Goal: Entertainment & Leisure: Browse casually

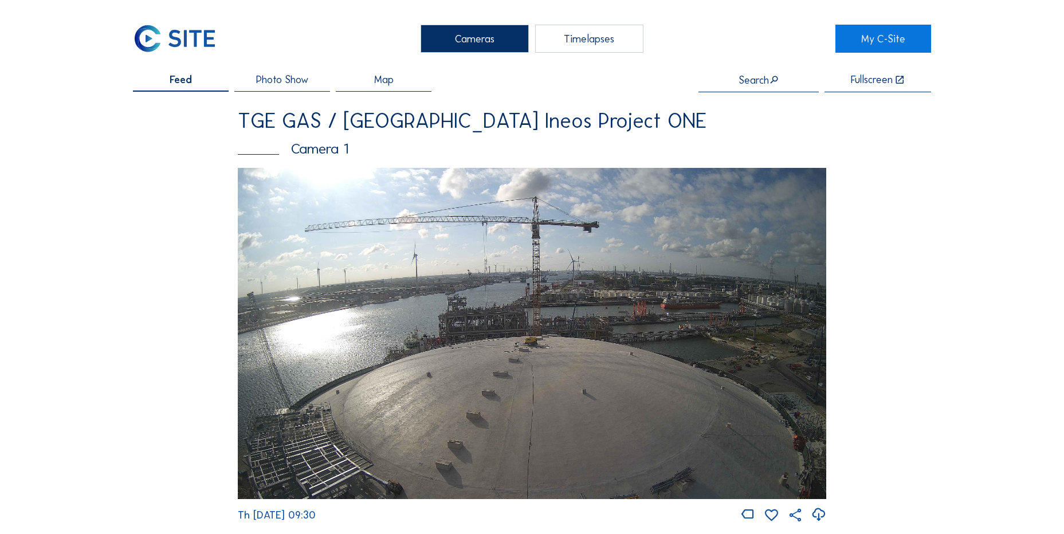
scroll to position [1547, 0]
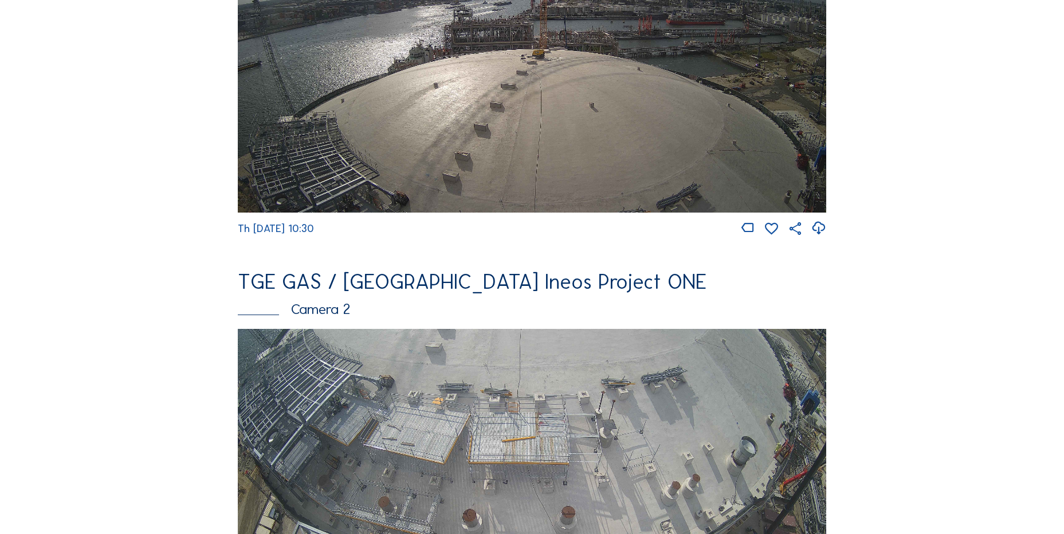
scroll to position [516, 0]
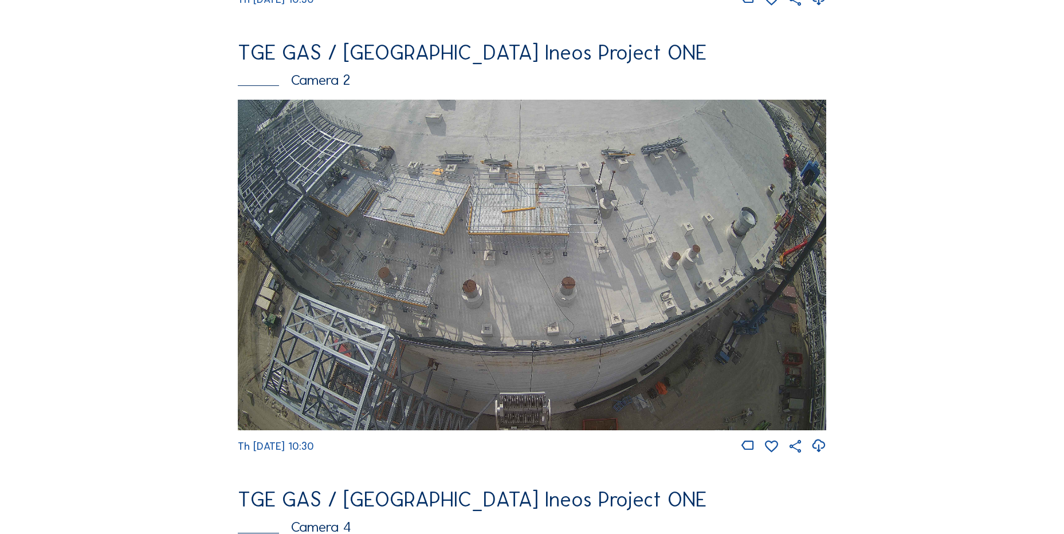
click at [817, 454] on icon at bounding box center [818, 446] width 15 height 19
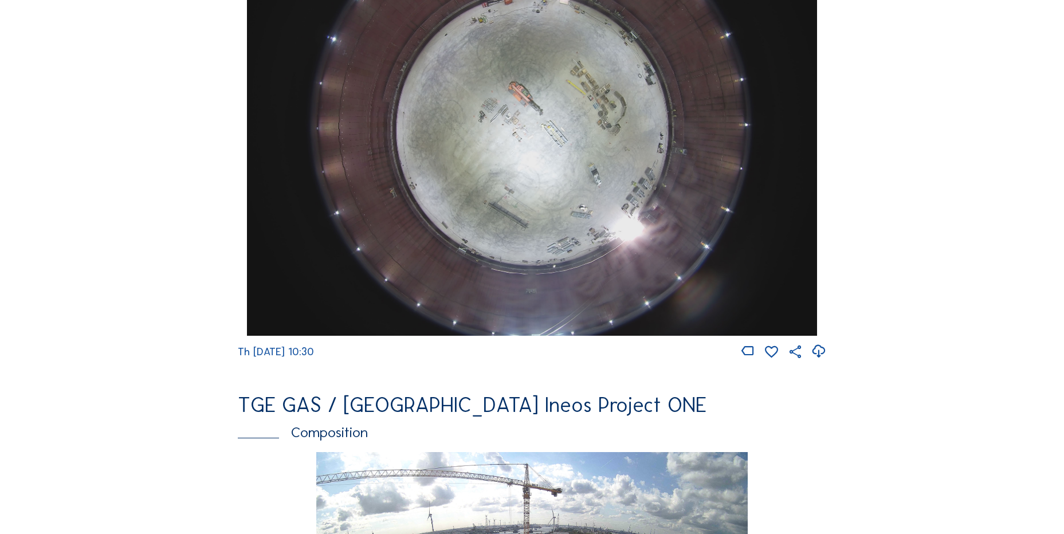
scroll to position [1088, 0]
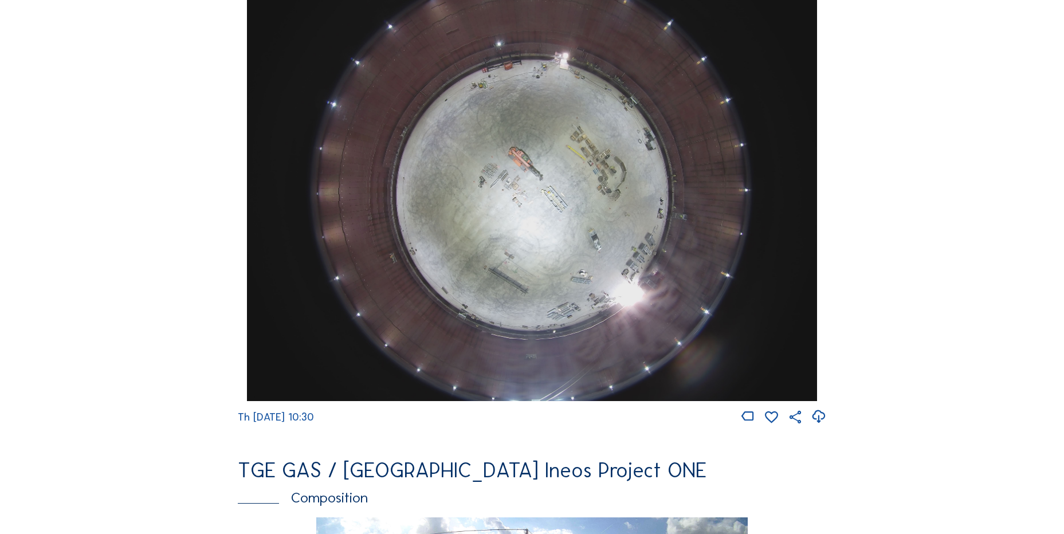
click at [823, 426] on icon at bounding box center [818, 416] width 15 height 19
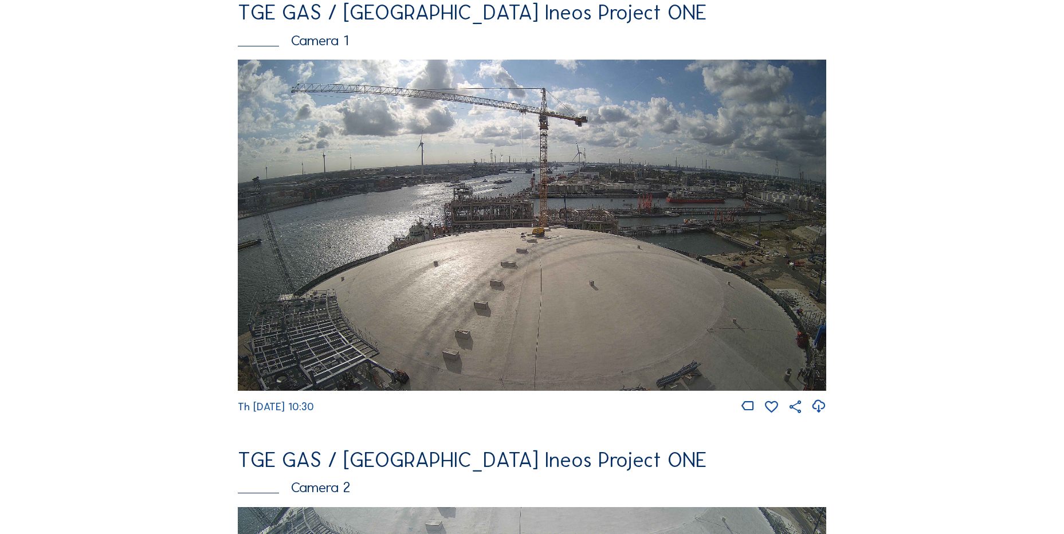
scroll to position [286, 0]
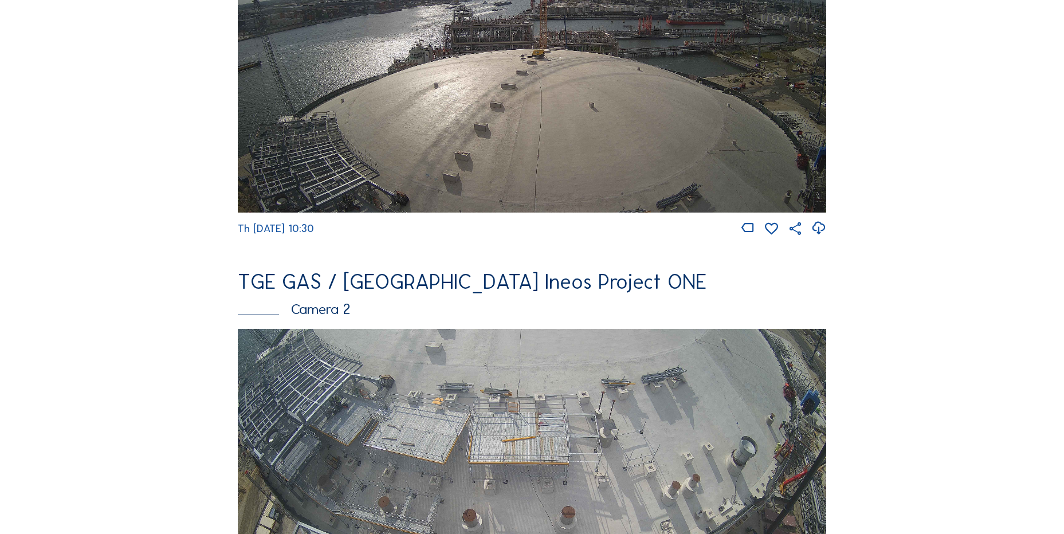
click at [825, 232] on icon at bounding box center [818, 228] width 15 height 19
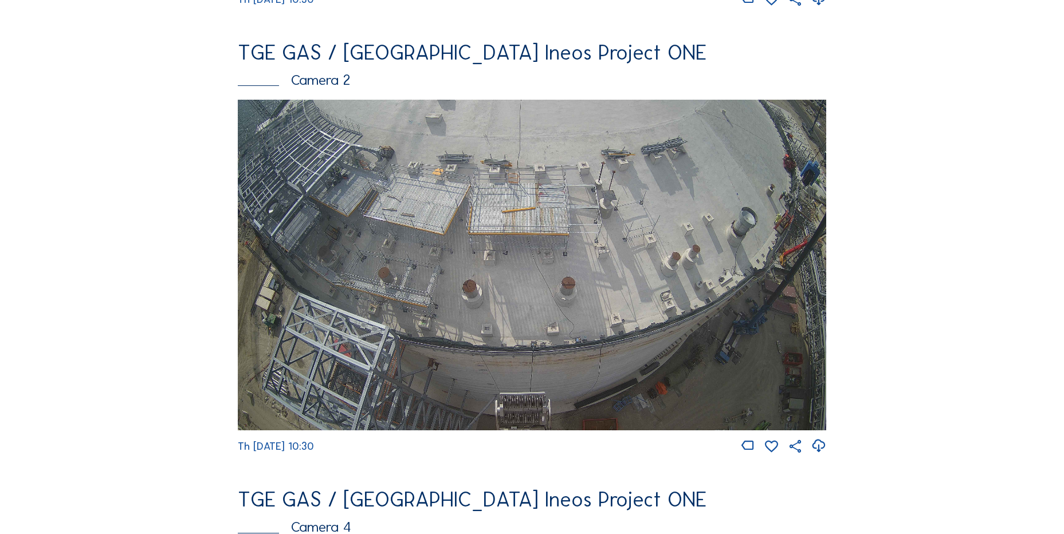
click at [367, 206] on img at bounding box center [532, 265] width 588 height 331
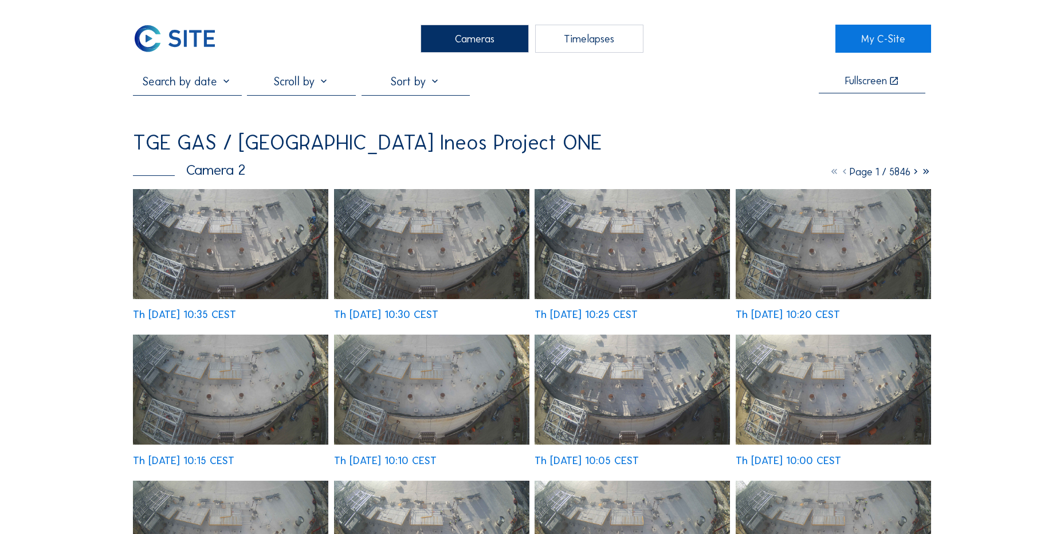
click at [214, 229] on img at bounding box center [230, 244] width 195 height 110
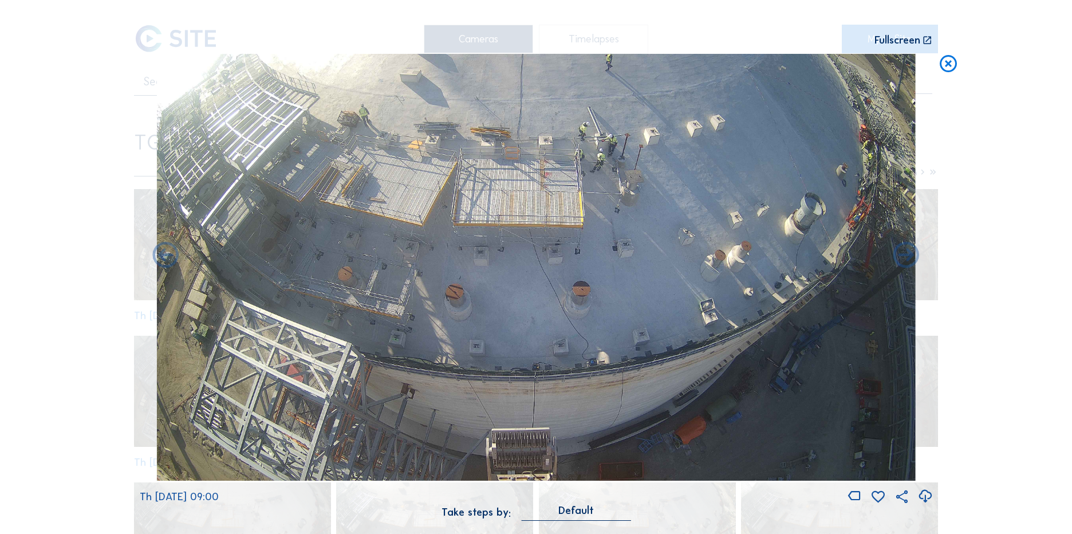
click at [954, 65] on icon at bounding box center [948, 64] width 21 height 21
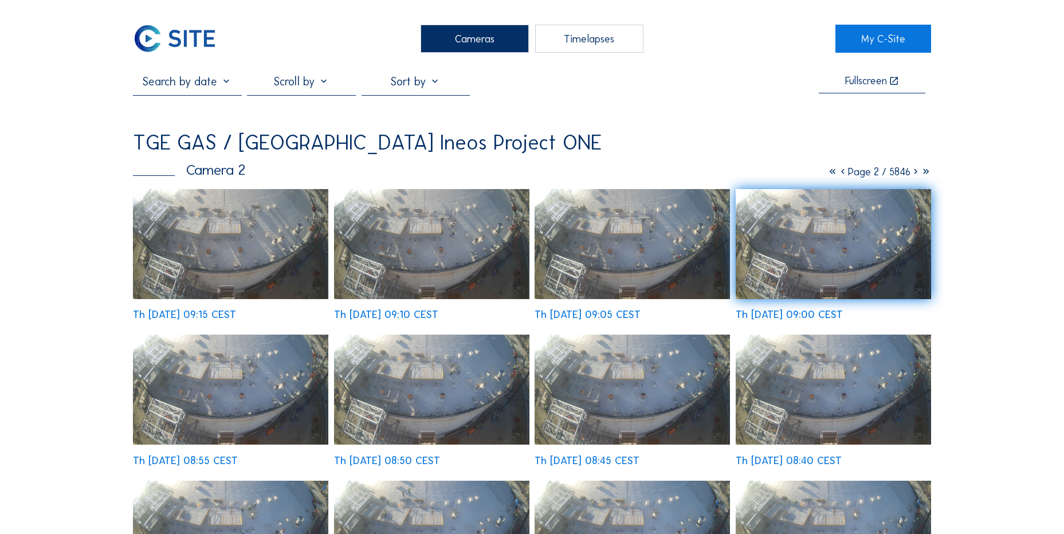
click at [180, 42] on img at bounding box center [175, 39] width 84 height 28
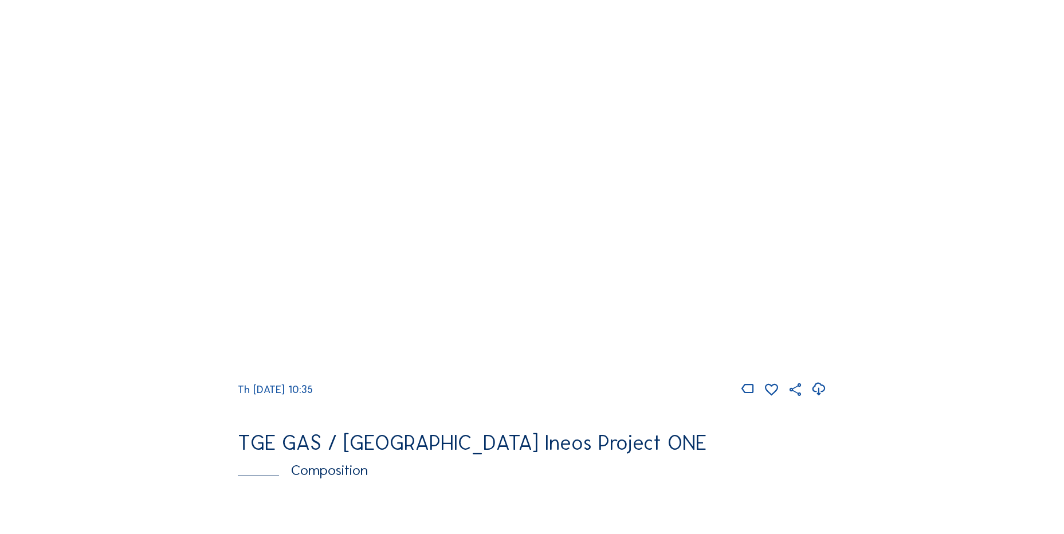
scroll to position [1203, 0]
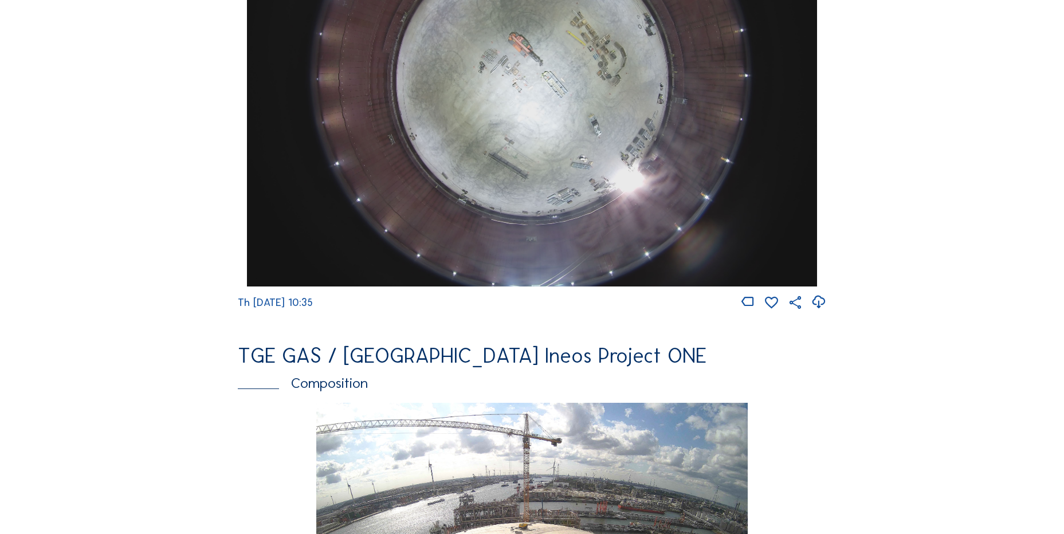
drag, startPoint x: 29, startPoint y: 267, endPoint x: 78, endPoint y: 252, distance: 51.5
click at [49, 253] on div "Cameras Timelapses My C-Site Feed Photo Show Map Search Fullscreen TGE GAS / An…" at bounding box center [532, 77] width 1064 height 2560
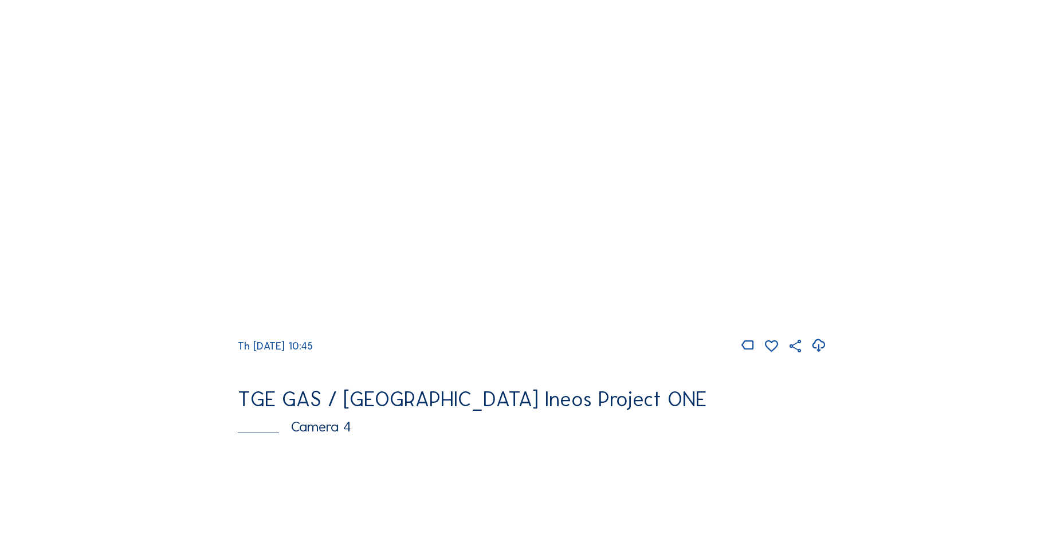
scroll to position [630, 0]
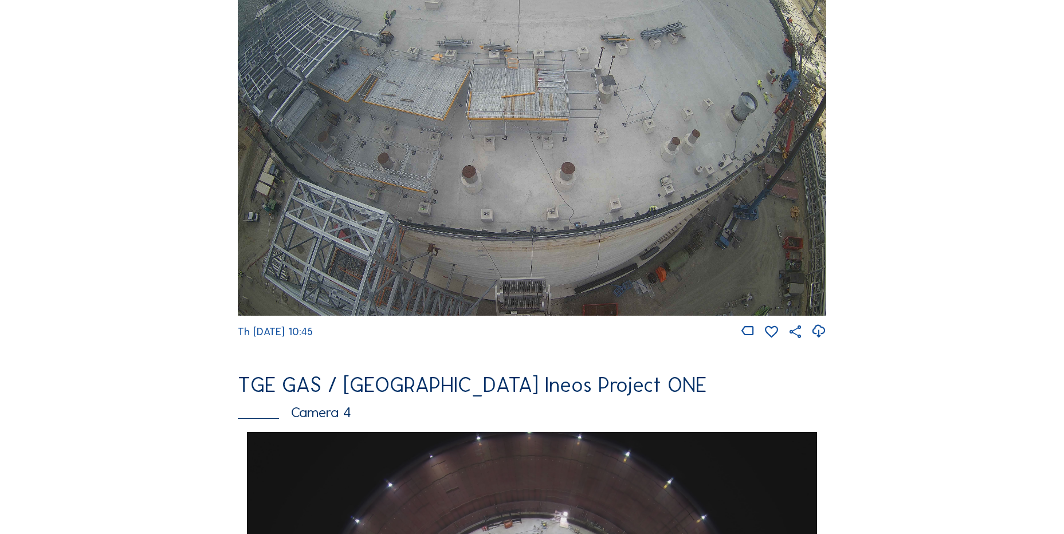
click at [823, 341] on icon at bounding box center [818, 331] width 15 height 19
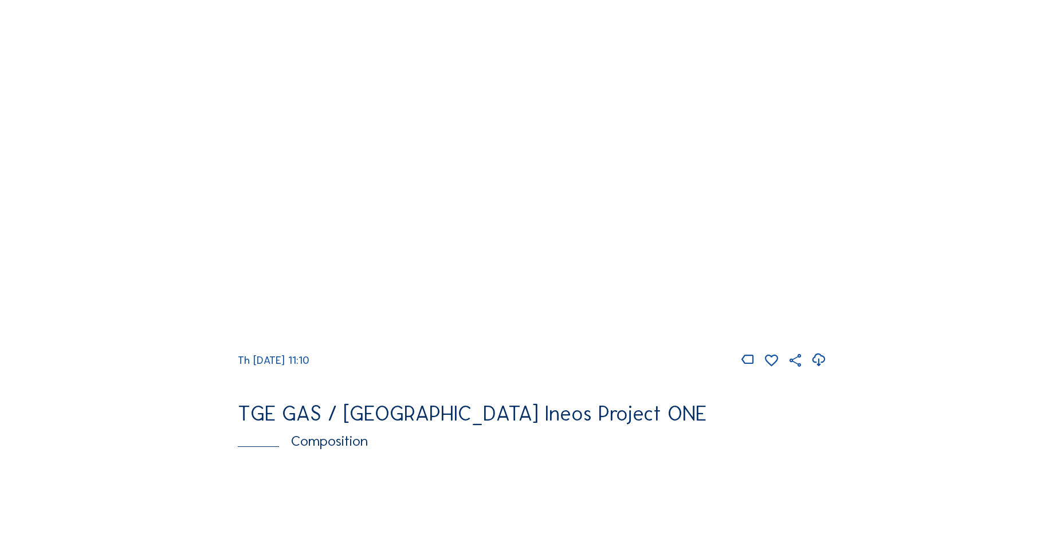
scroll to position [1146, 0]
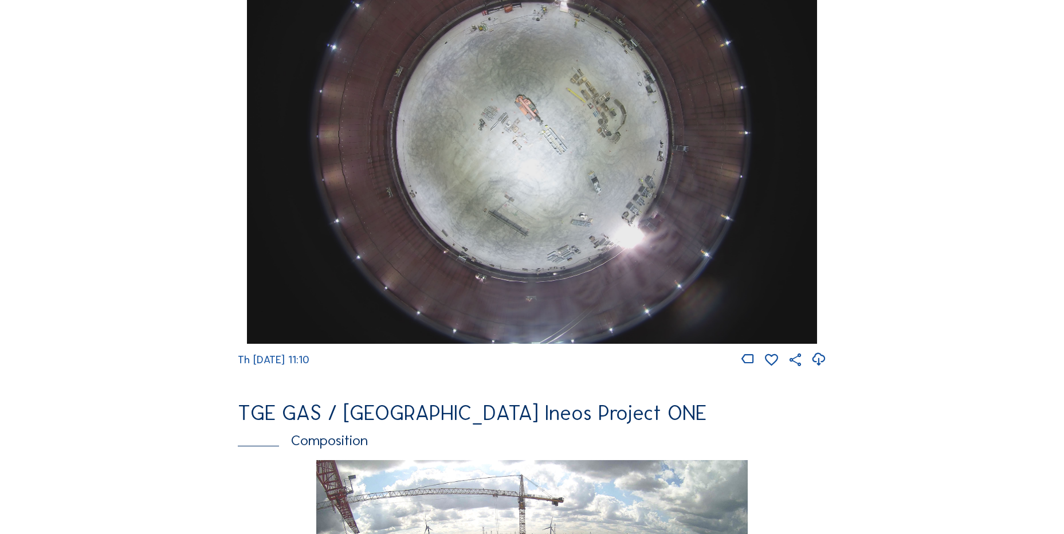
click at [824, 367] on icon at bounding box center [818, 359] width 15 height 19
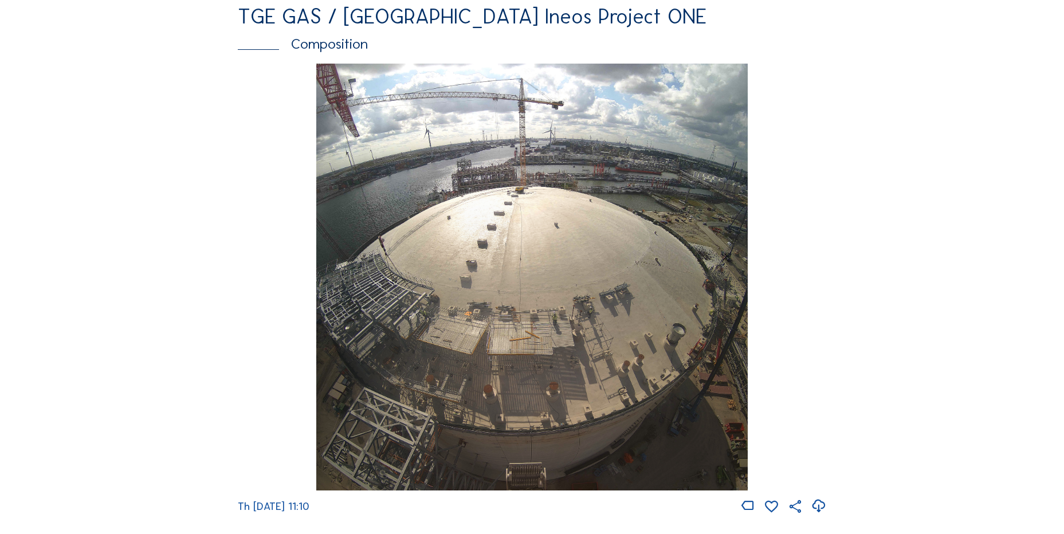
scroll to position [1604, 0]
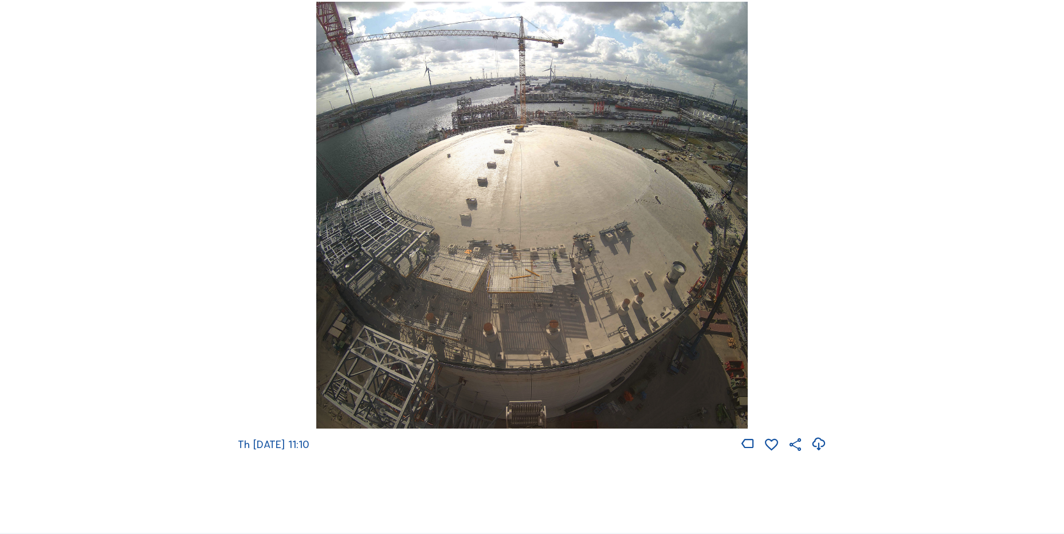
click at [816, 454] on icon at bounding box center [818, 444] width 15 height 19
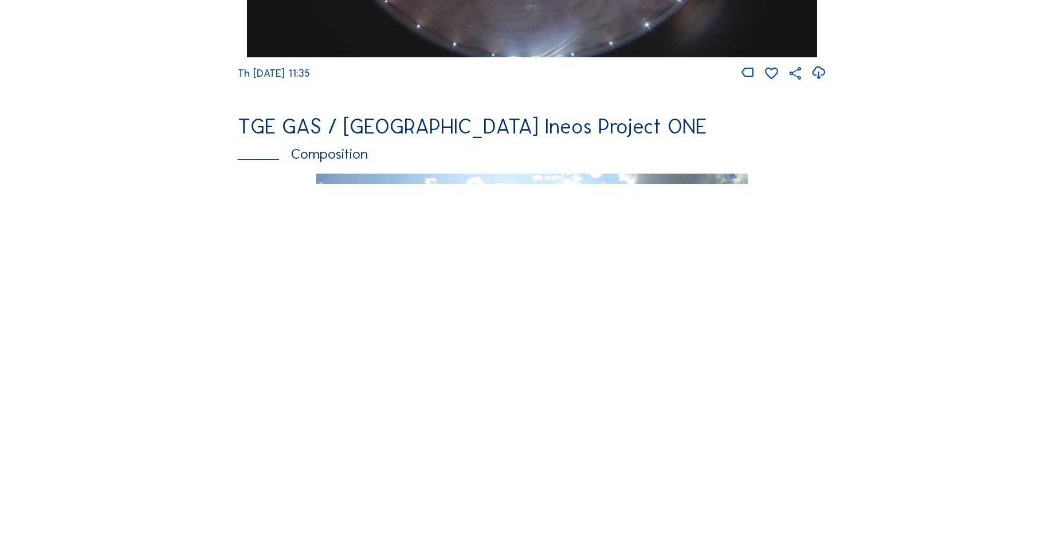
scroll to position [1661, 0]
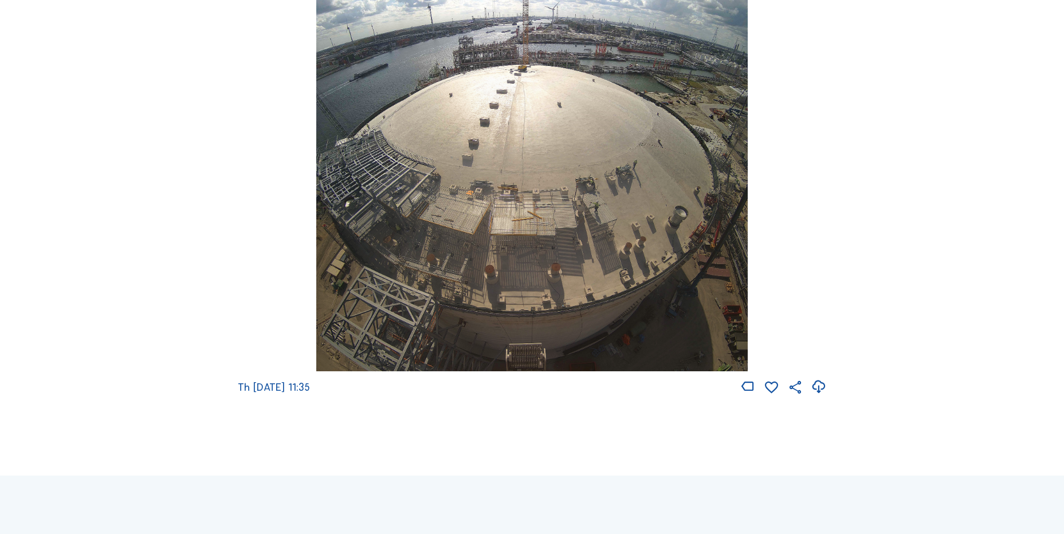
click at [817, 396] on icon at bounding box center [818, 387] width 15 height 19
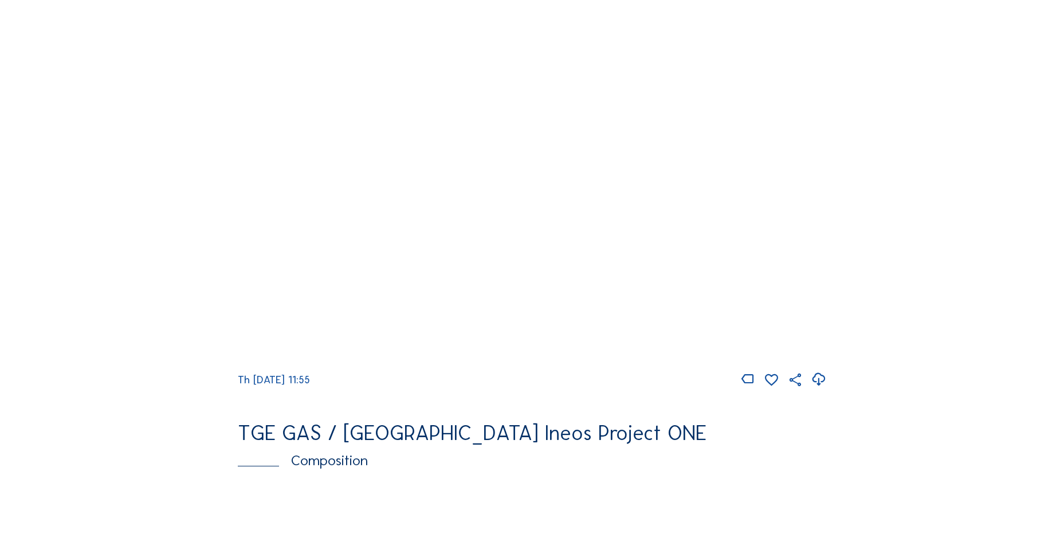
scroll to position [1146, 0]
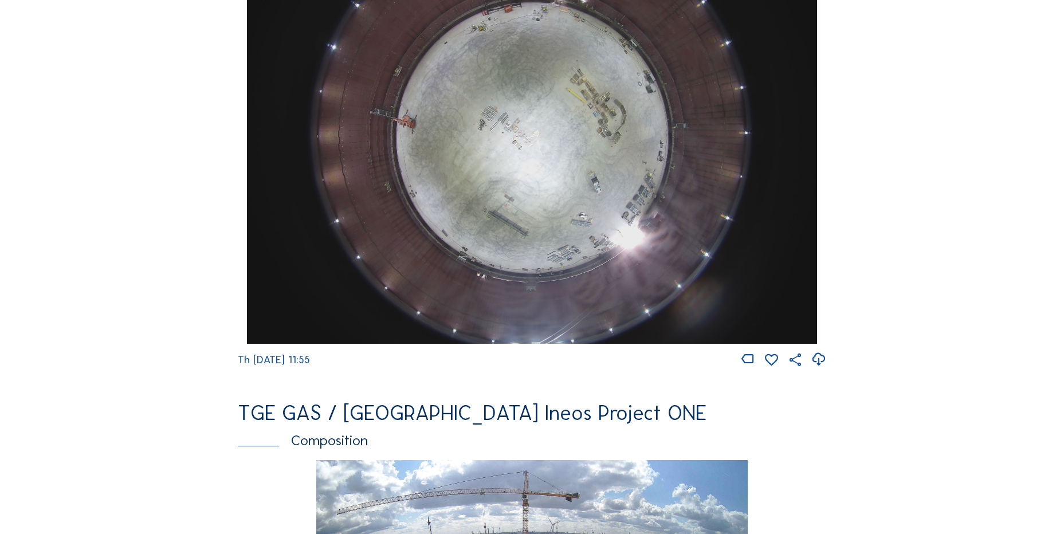
click at [823, 365] on icon at bounding box center [818, 359] width 15 height 19
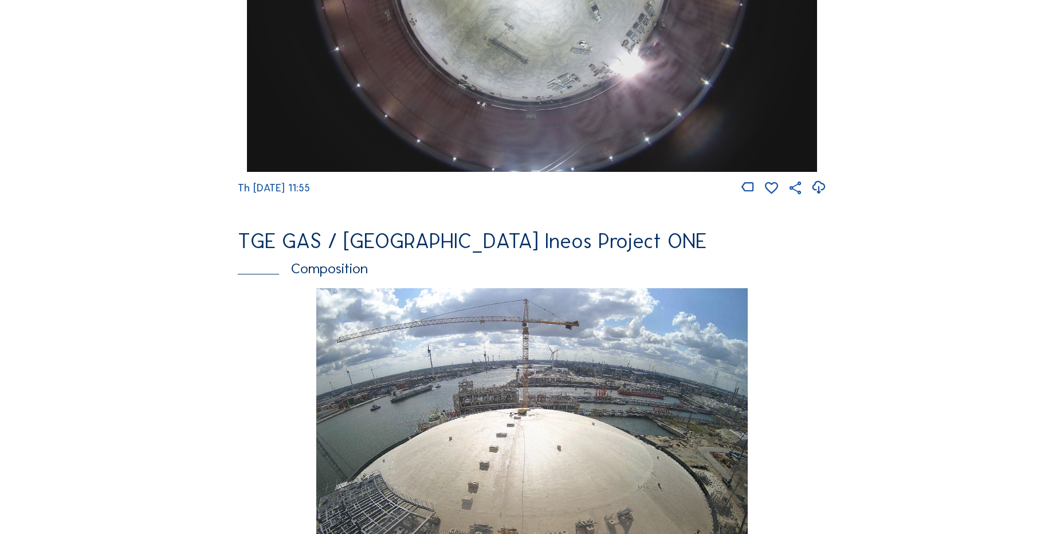
scroll to position [1604, 0]
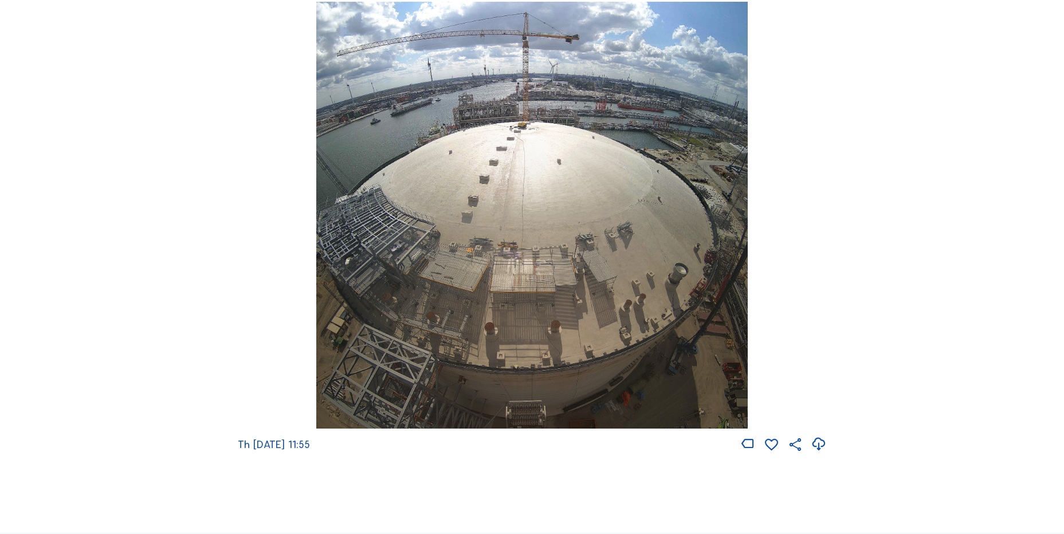
click at [824, 454] on icon at bounding box center [818, 444] width 15 height 19
drag, startPoint x: 878, startPoint y: 165, endPoint x: 776, endPoint y: 204, distance: 108.6
click at [260, 183] on div "Th 21 Aug 2025 11:55" at bounding box center [532, 227] width 588 height 451
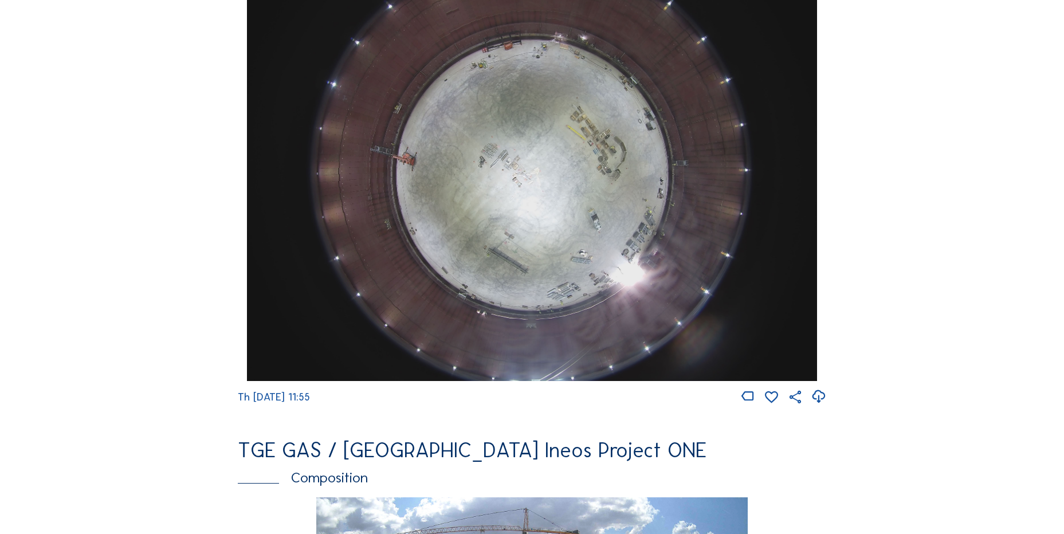
scroll to position [974, 0]
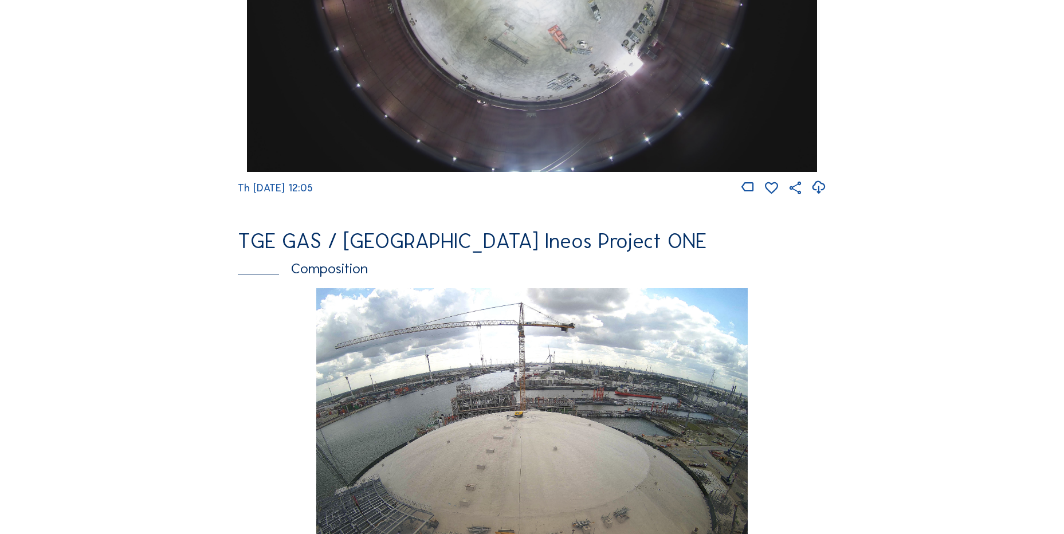
scroll to position [1604, 0]
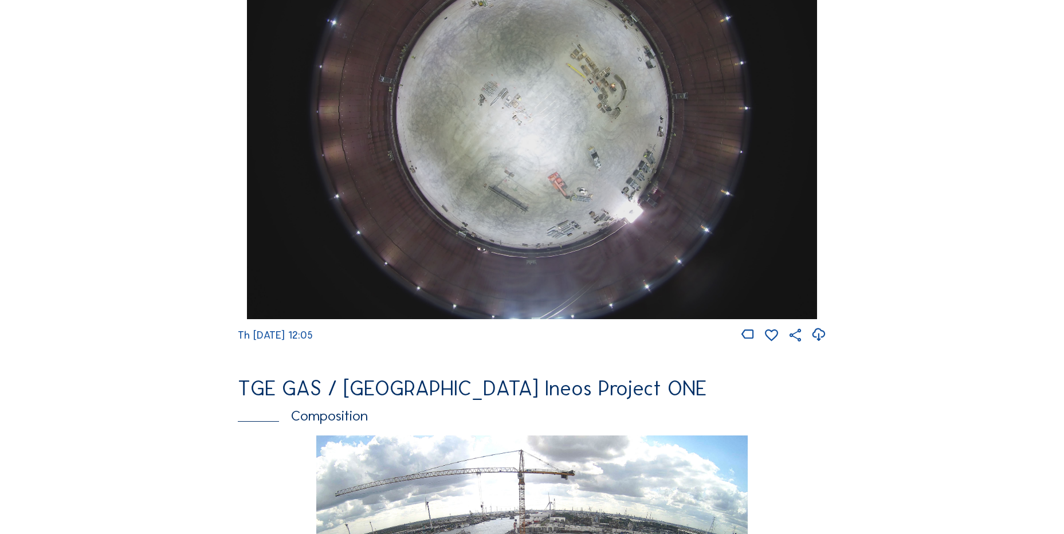
scroll to position [1031, 0]
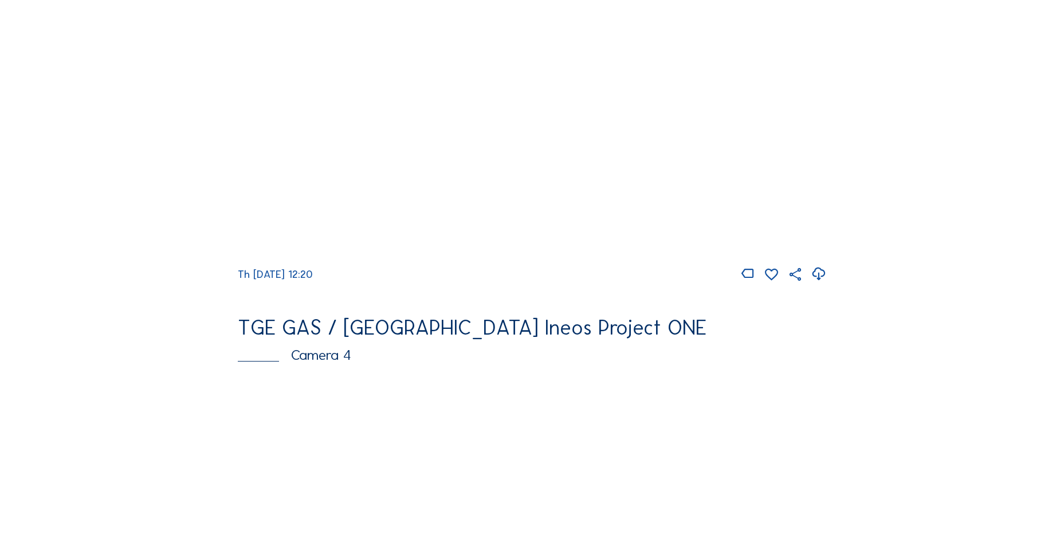
scroll to position [1031, 0]
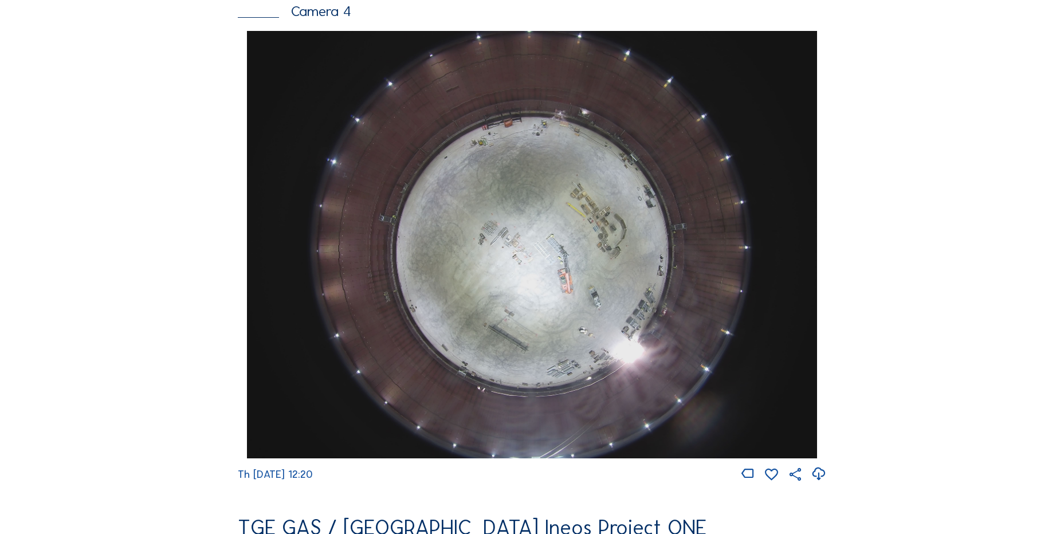
click at [819, 484] on icon at bounding box center [818, 474] width 15 height 19
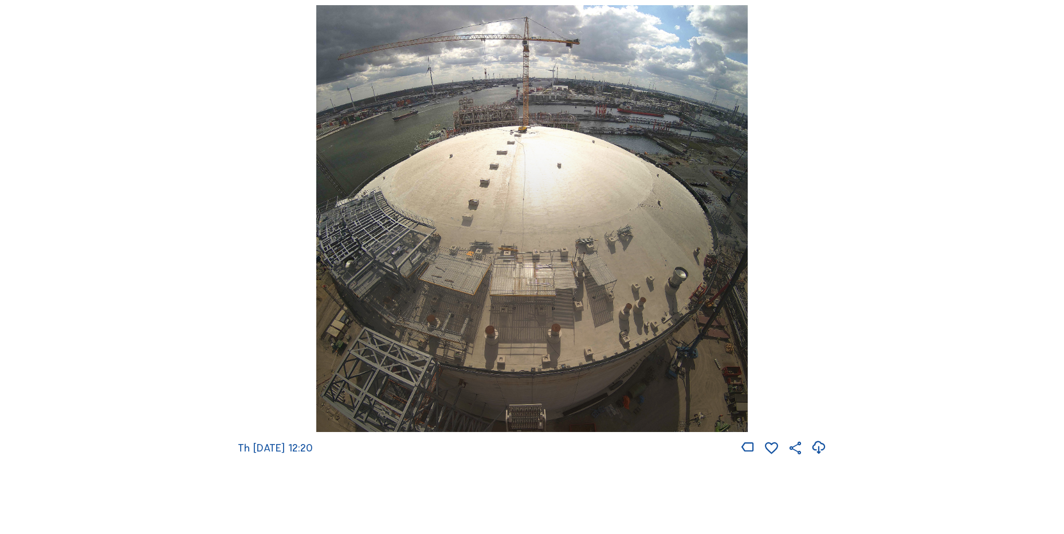
scroll to position [1604, 0]
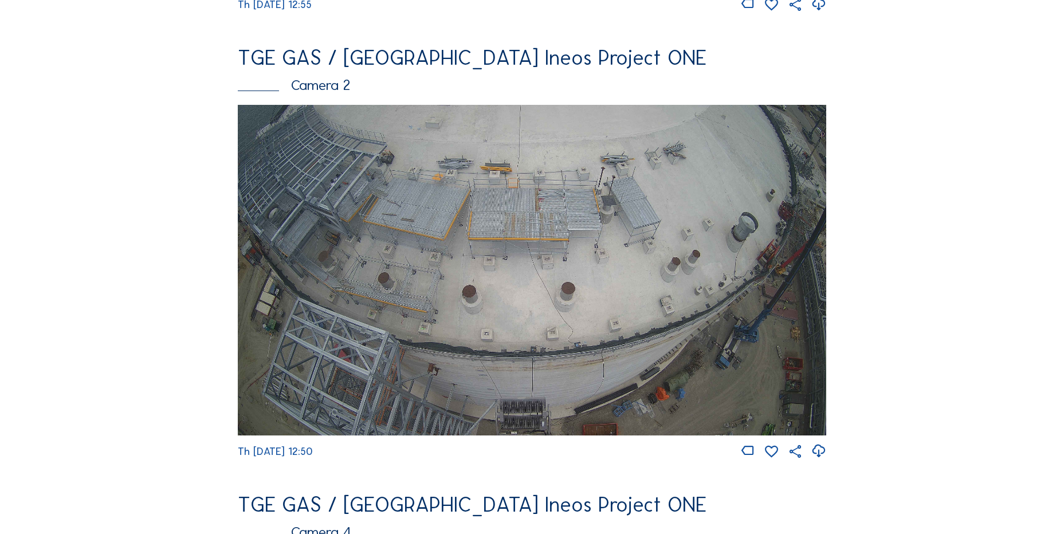
scroll to position [516, 0]
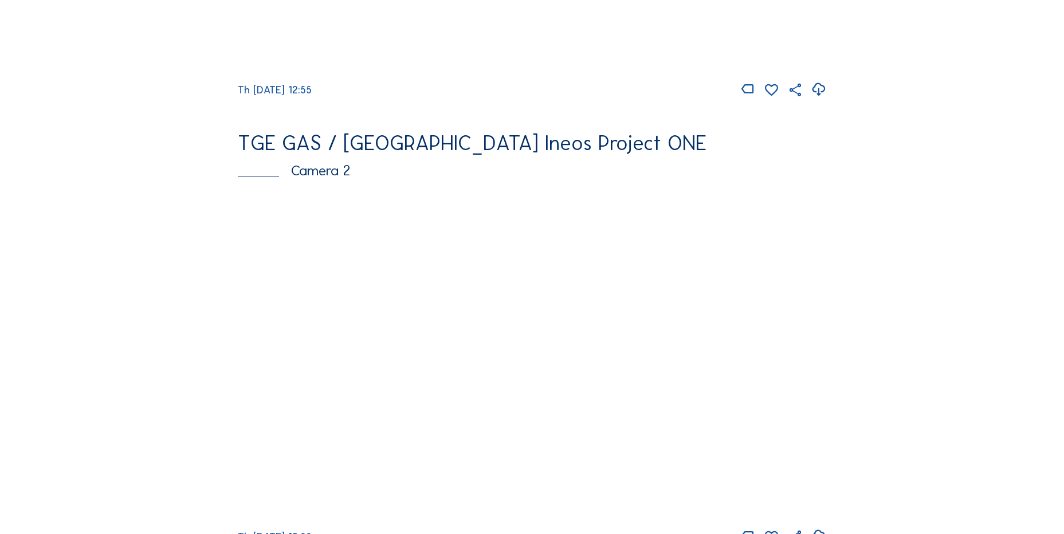
scroll to position [516, 0]
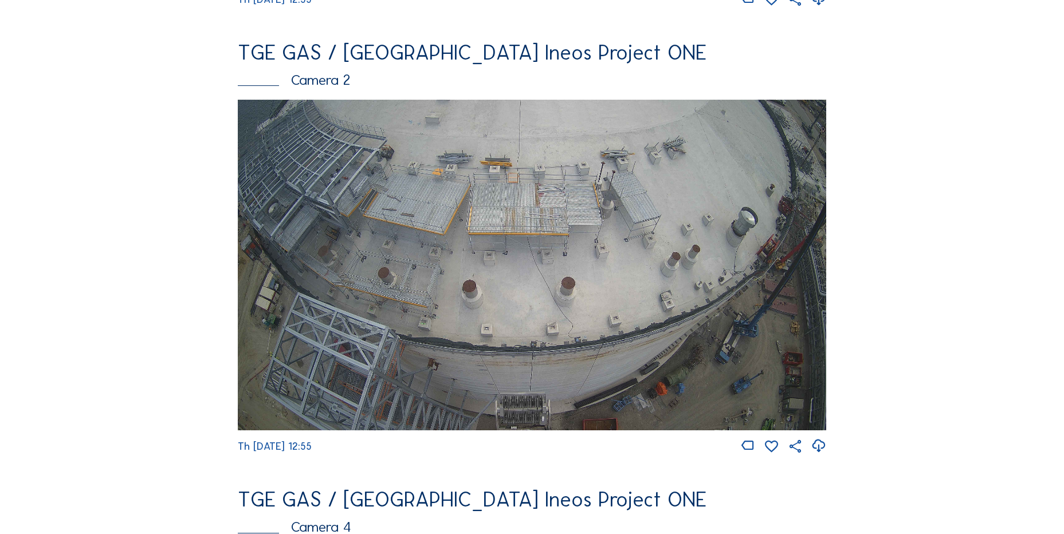
click at [823, 453] on icon at bounding box center [818, 446] width 15 height 19
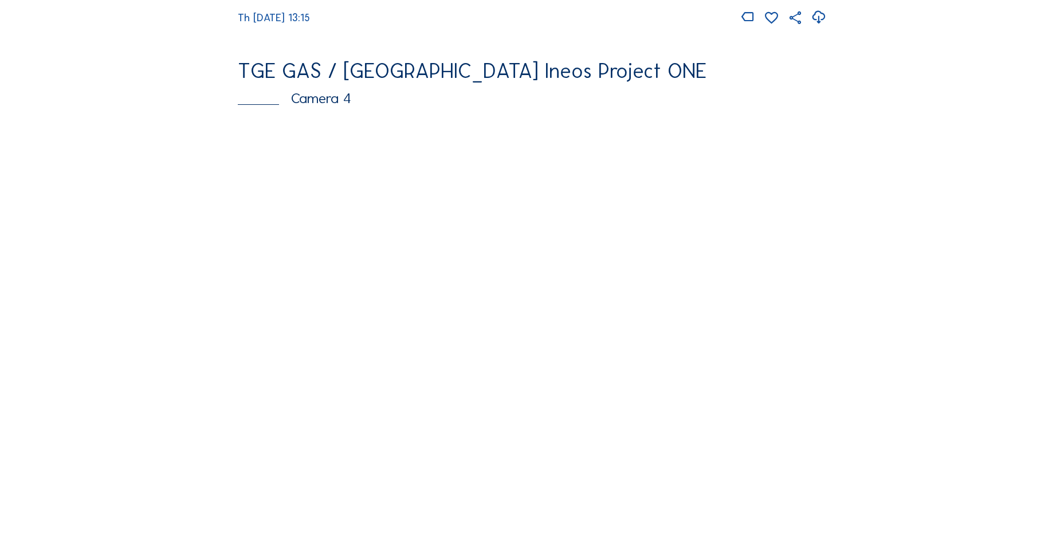
scroll to position [1088, 0]
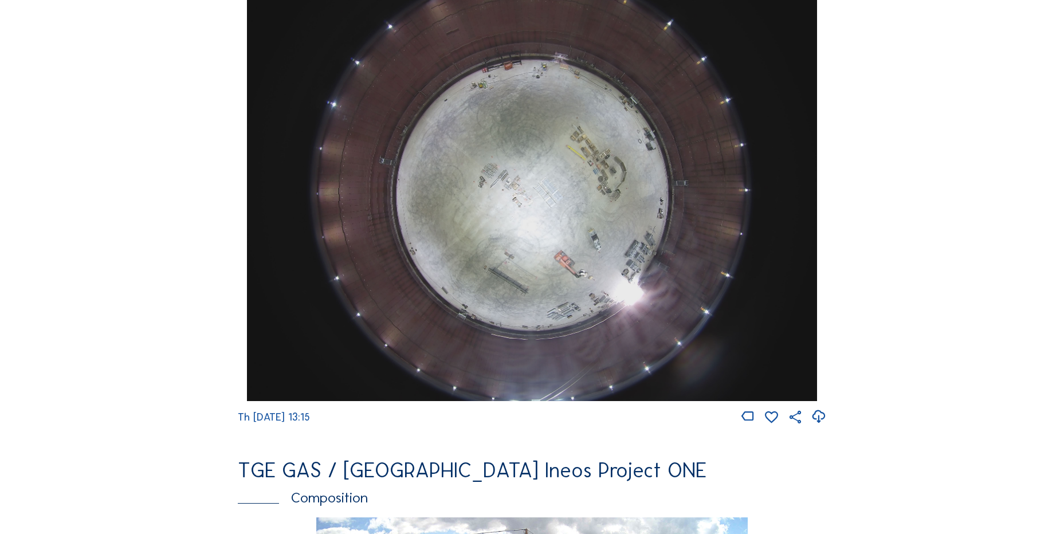
click at [821, 426] on icon at bounding box center [818, 416] width 15 height 19
click at [119, 261] on div "Cameras Timelapses My C-Site Feed Photo Show Map Search Fullscreen TGE GAS / [G…" at bounding box center [532, 192] width 1064 height 2560
click at [122, 253] on div "Cameras Timelapses My C-Site Feed Photo Show Map Search Fullscreen TGE GAS / An…" at bounding box center [532, 192] width 1064 height 2560
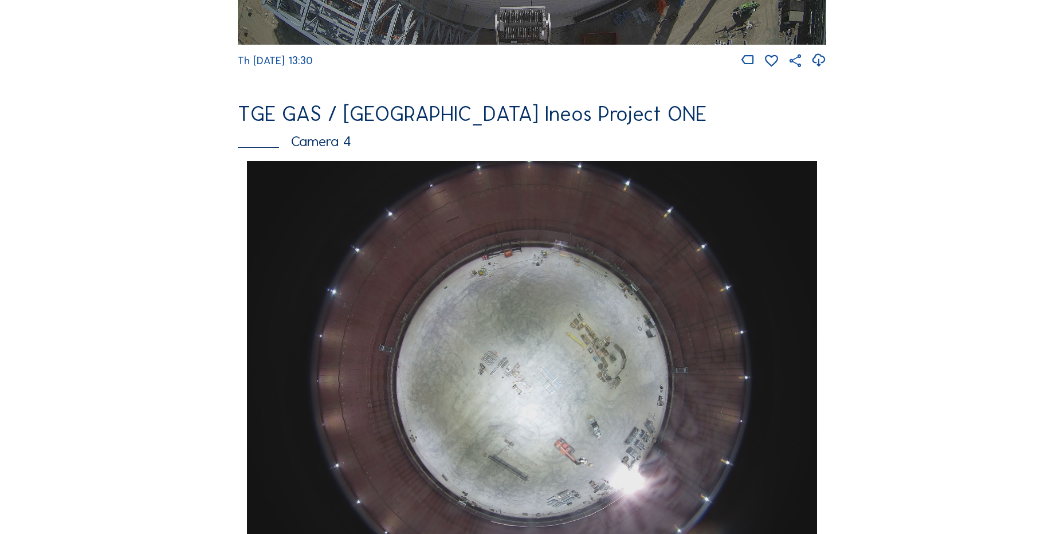
scroll to position [1088, 0]
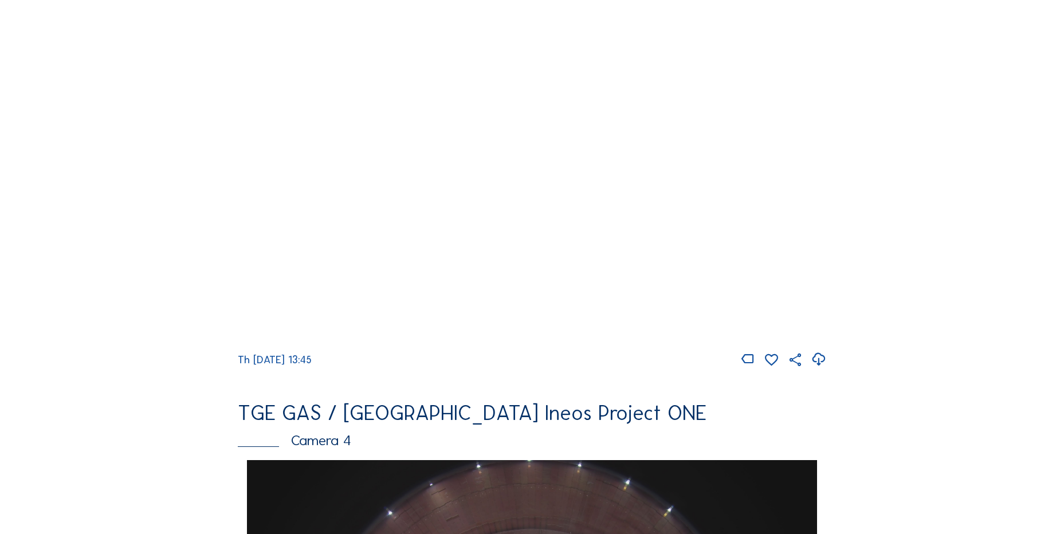
scroll to position [516, 0]
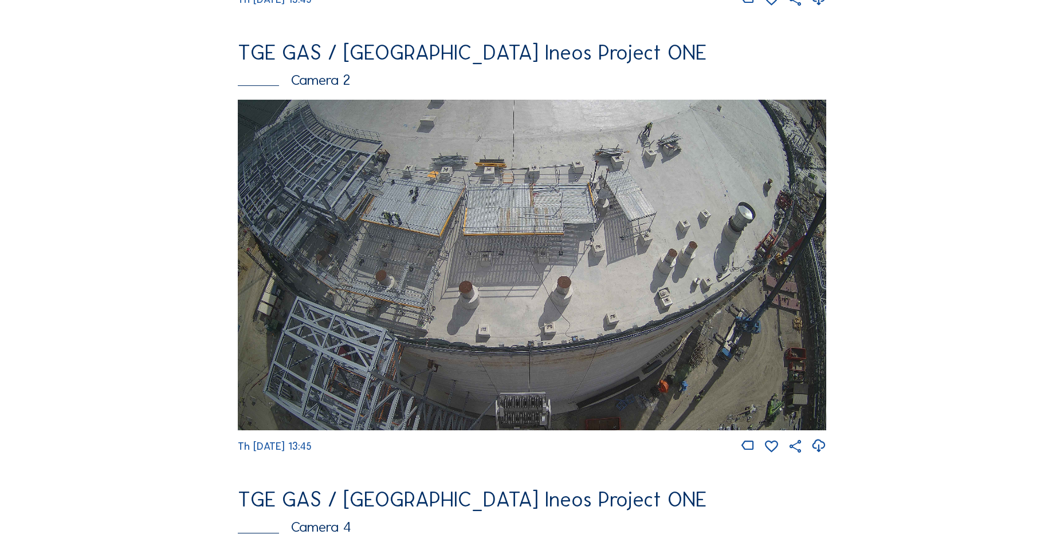
click at [824, 454] on icon at bounding box center [818, 446] width 15 height 19
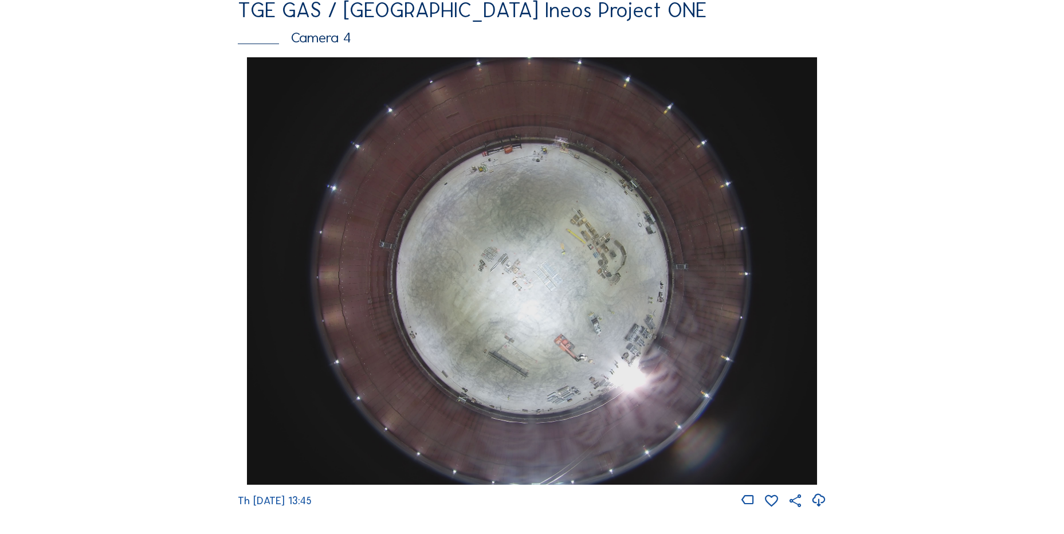
scroll to position [1088, 0]
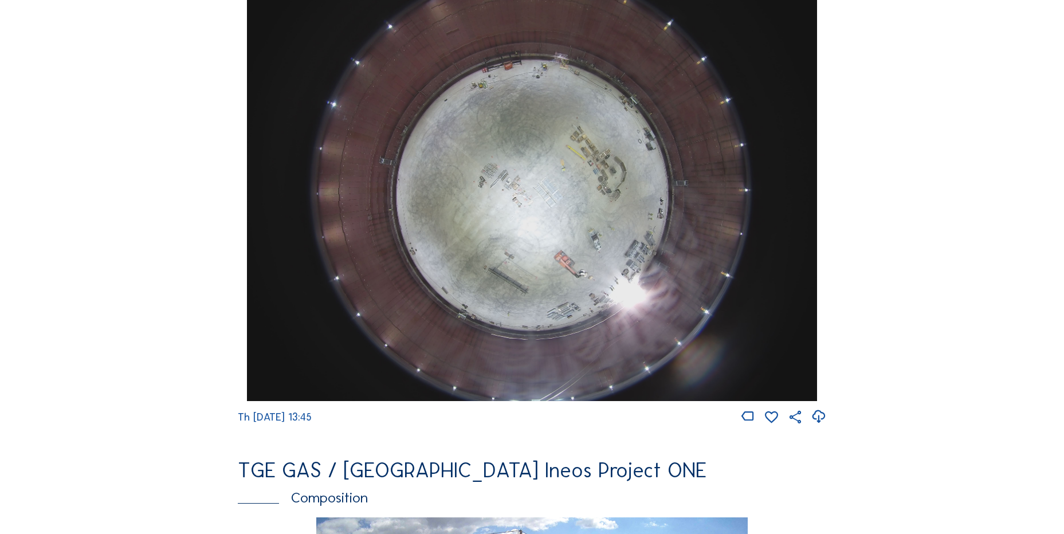
click at [815, 426] on icon at bounding box center [818, 416] width 15 height 19
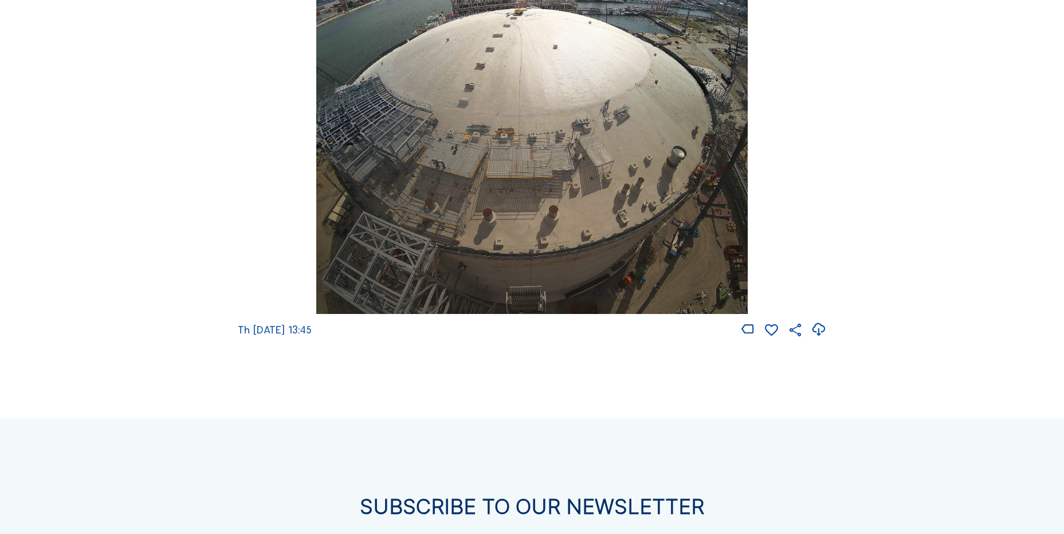
scroll to position [1375, 0]
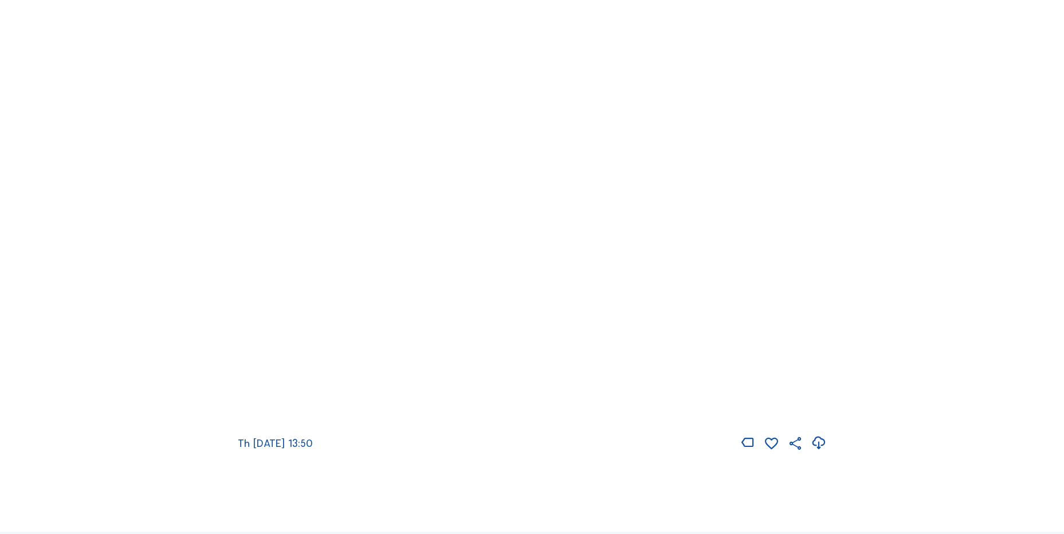
scroll to position [1661, 0]
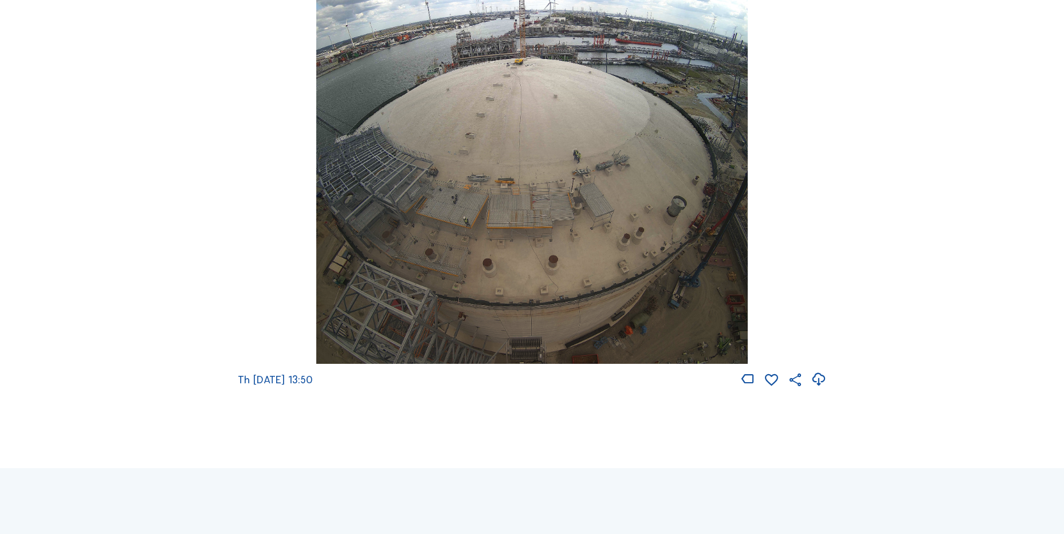
scroll to position [1833, 0]
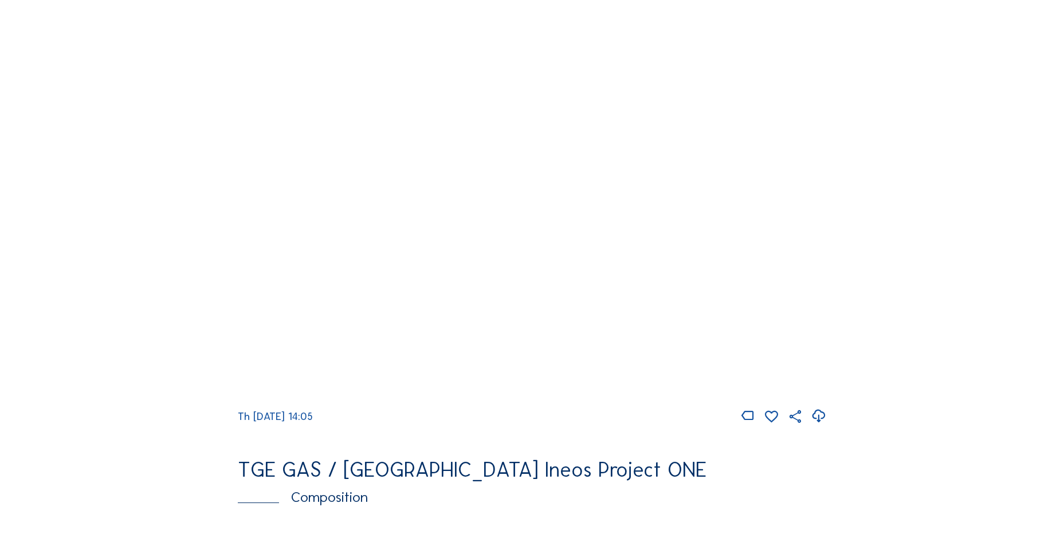
scroll to position [1088, 0]
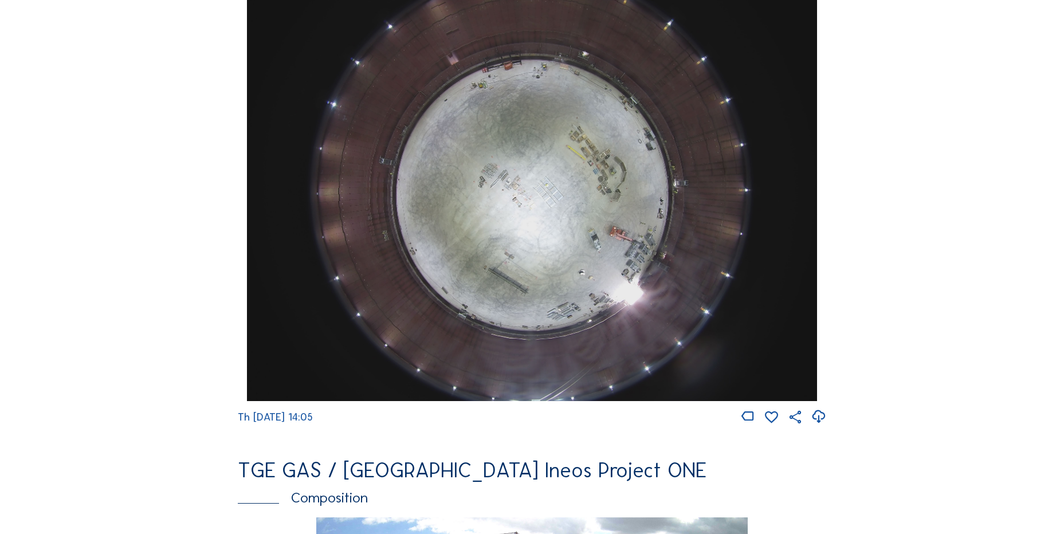
click at [823, 423] on icon at bounding box center [818, 416] width 15 height 19
click at [128, 198] on div "Cameras Timelapses My C-Site Feed Photo Show Map Search Fullscreen TGE GAS / [G…" at bounding box center [532, 192] width 1064 height 2560
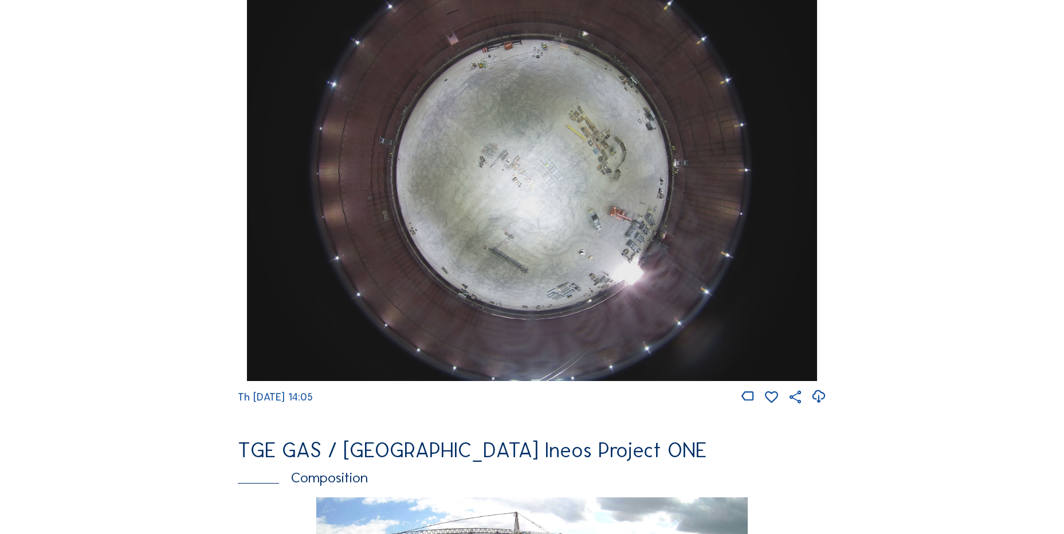
scroll to position [1260, 0]
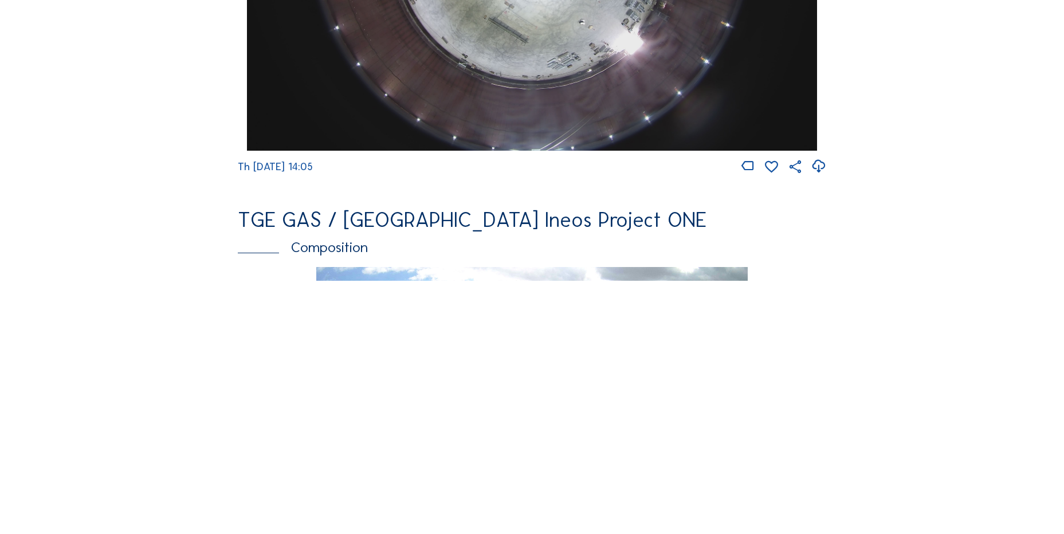
scroll to position [1604, 0]
